Goal: Find specific page/section: Find specific page/section

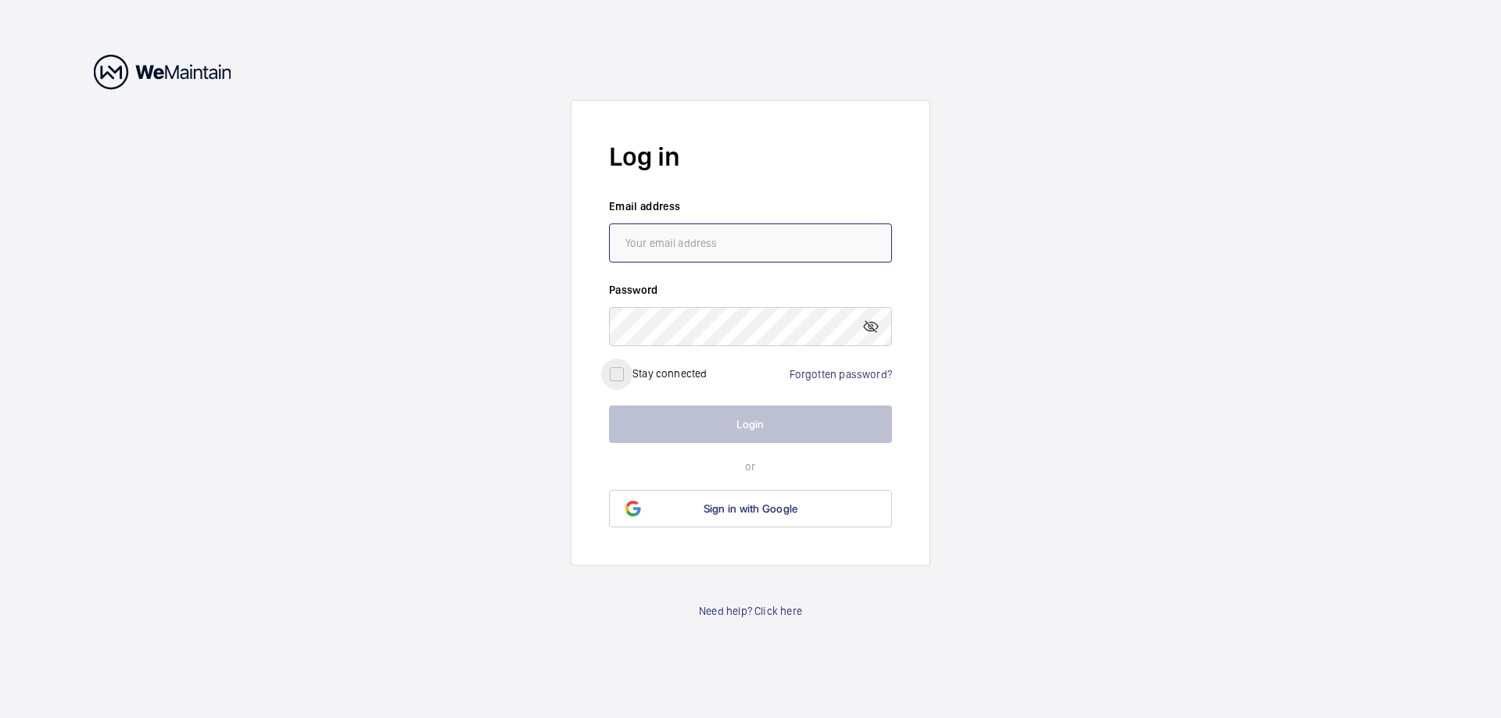
type input "[EMAIL_ADDRESS][DOMAIN_NAME]"
click at [618, 375] on input "checkbox" at bounding box center [616, 374] width 31 height 31
checkbox input "true"
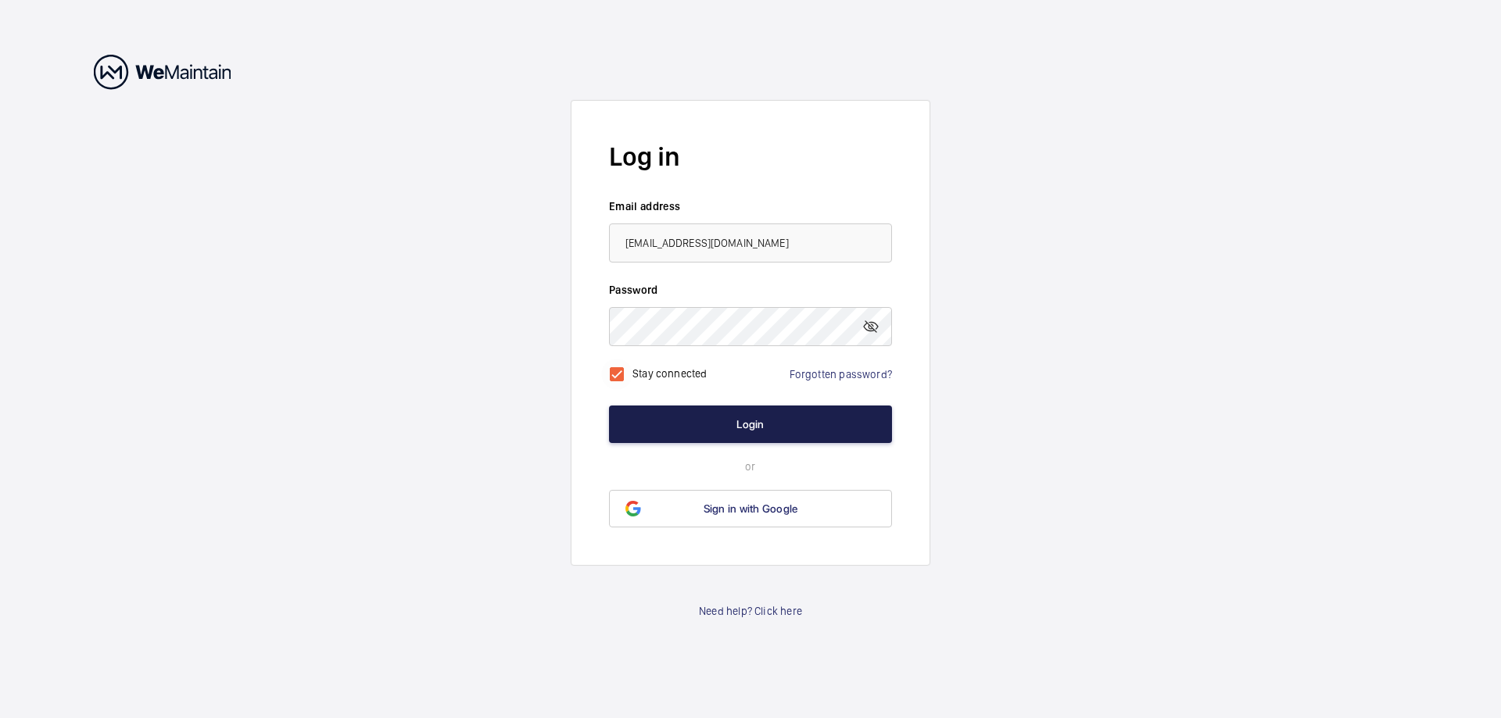
click at [657, 410] on button "Login" at bounding box center [750, 425] width 283 height 38
